Goal: Information Seeking & Learning: Learn about a topic

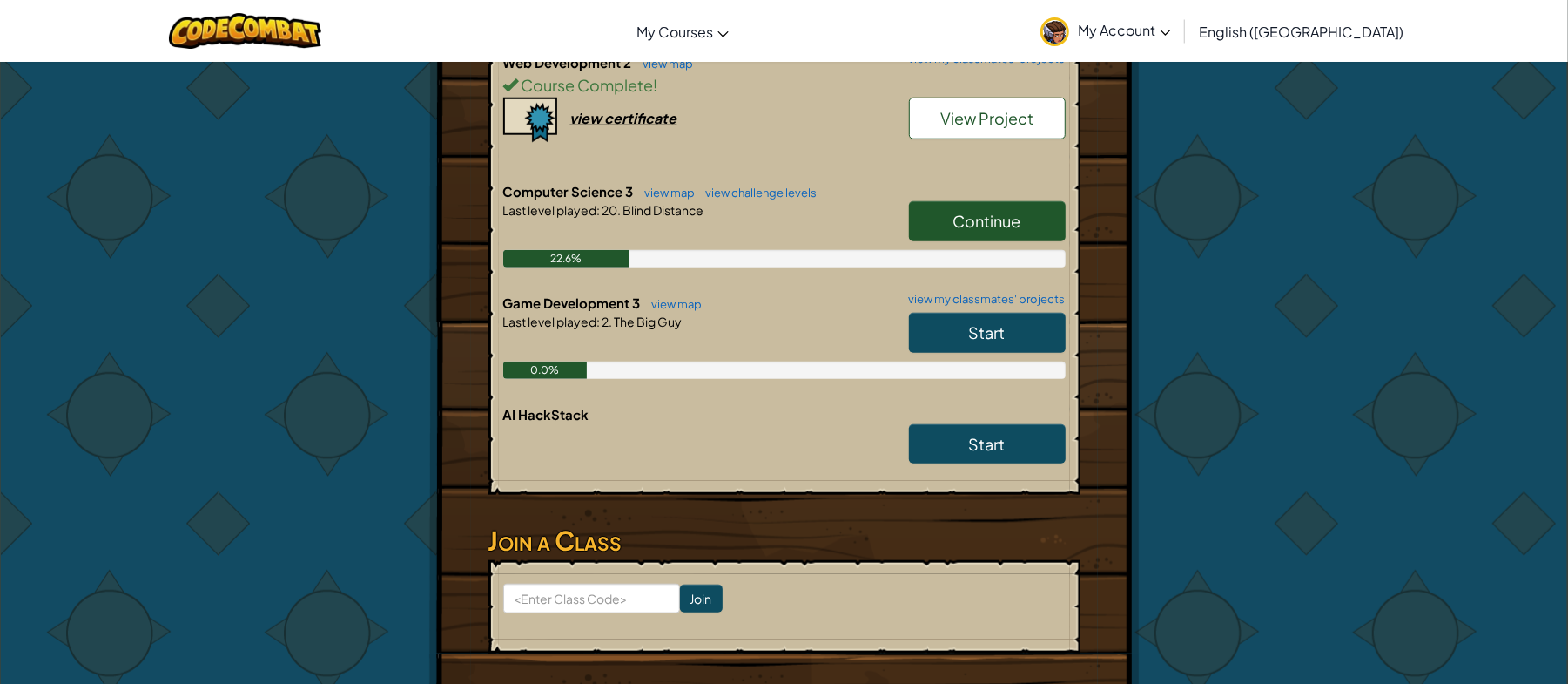
scroll to position [1058, 0]
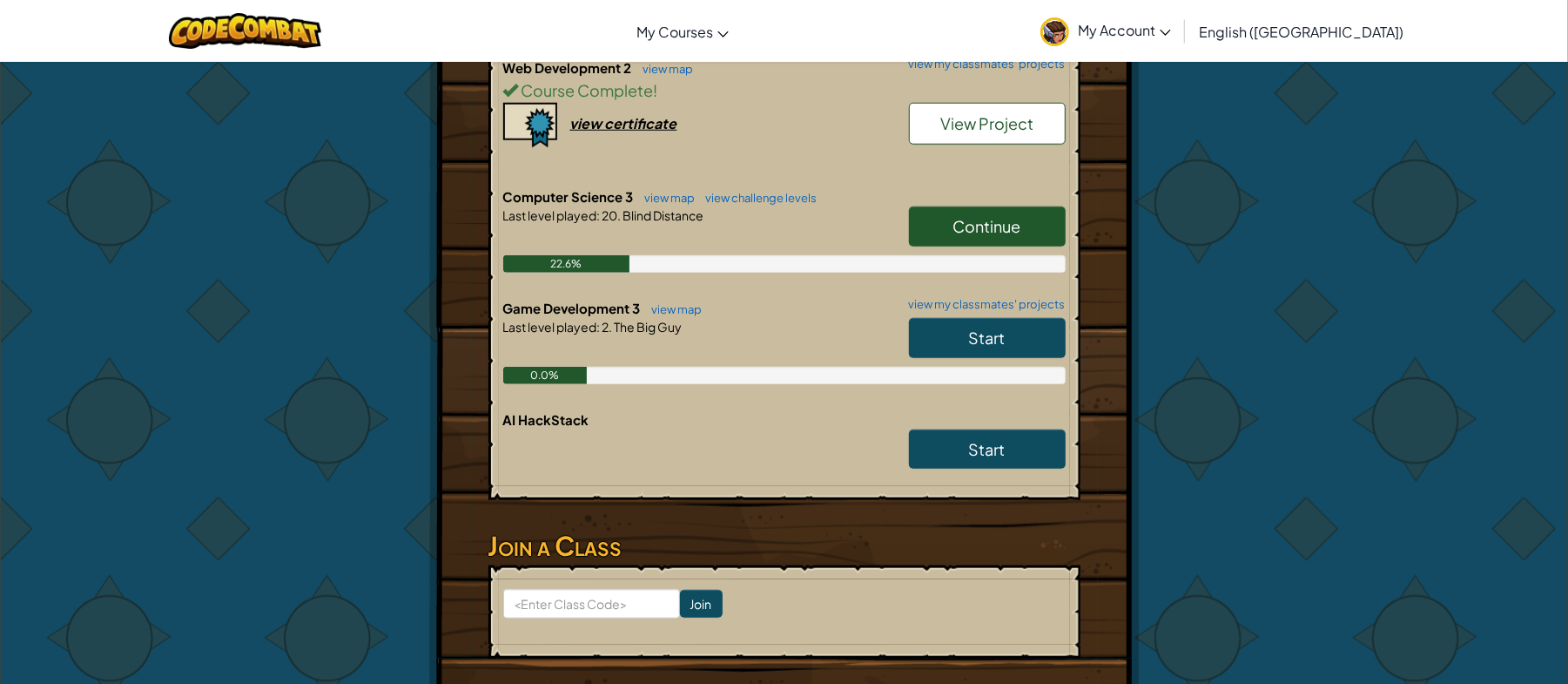
click at [965, 223] on span "Continue" at bounding box center [988, 226] width 68 height 20
